Goal: Task Accomplishment & Management: Use online tool/utility

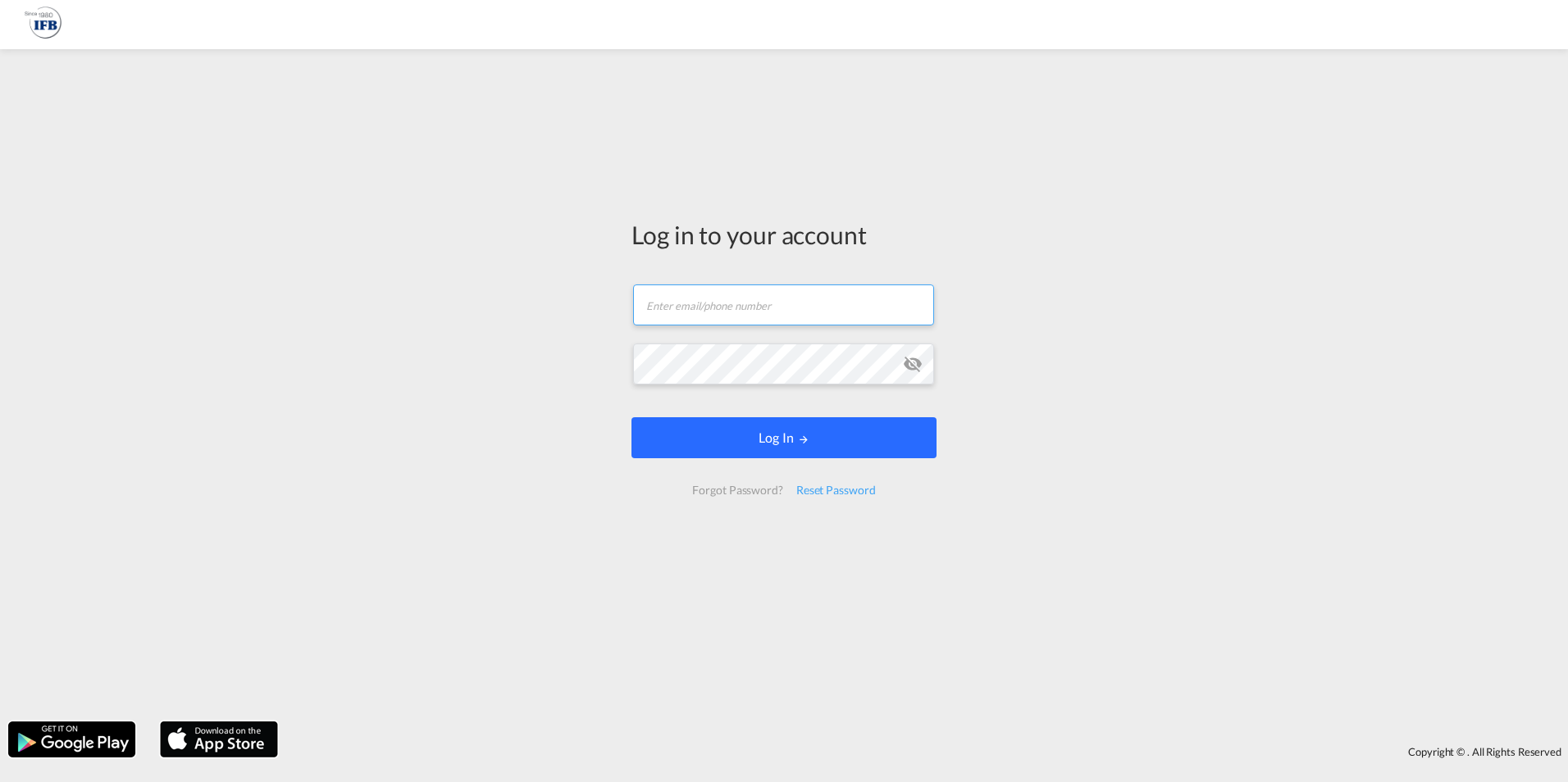
type input "[PERSON_NAME][EMAIL_ADDRESS][PERSON_NAME][DOMAIN_NAME]"
click at [764, 440] on button "Log In" at bounding box center [783, 437] width 305 height 41
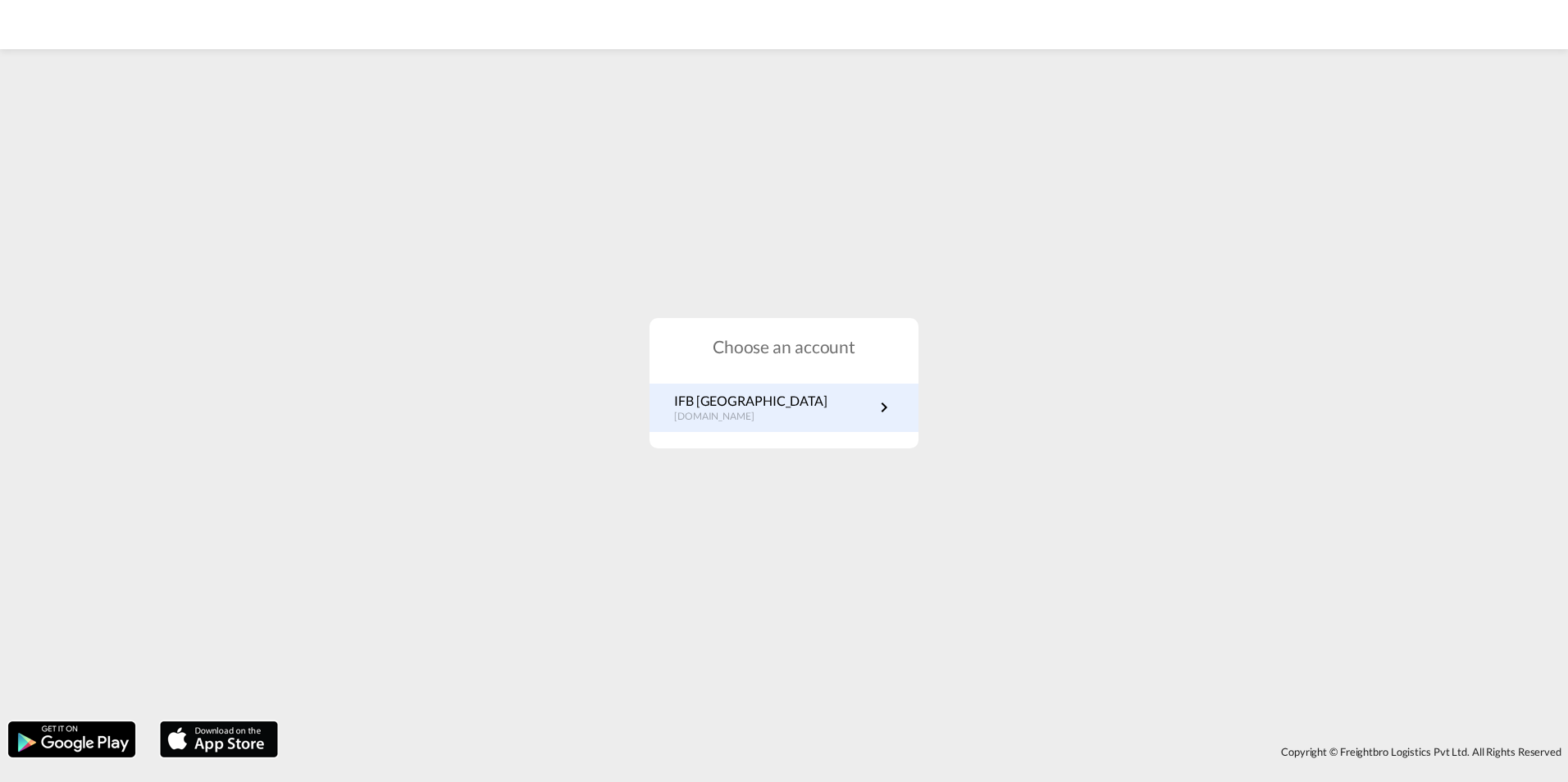
click at [759, 408] on p "IFB [GEOGRAPHIC_DATA]" at bounding box center [750, 400] width 153 height 18
